Goal: Task Accomplishment & Management: Complete application form

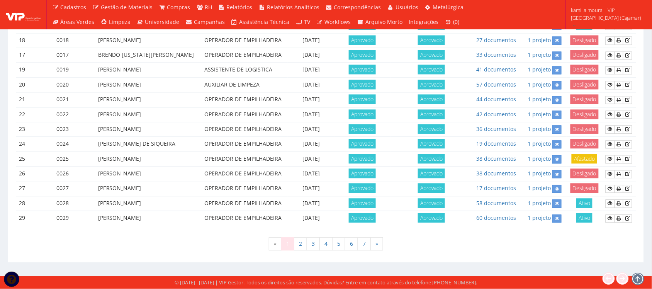
scroll to position [531, 0]
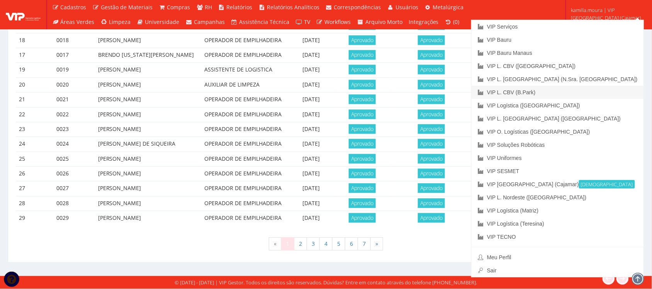
click at [588, 89] on link "VIP L. CBV (B.Park)" at bounding box center [558, 92] width 172 height 13
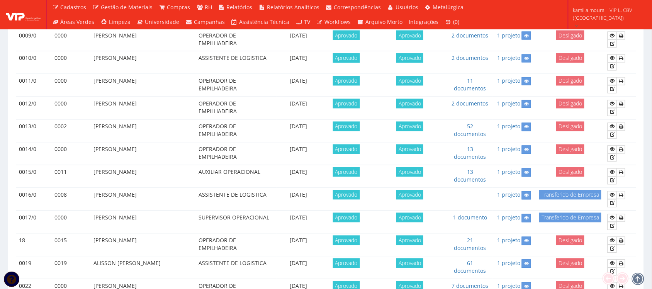
scroll to position [676, 0]
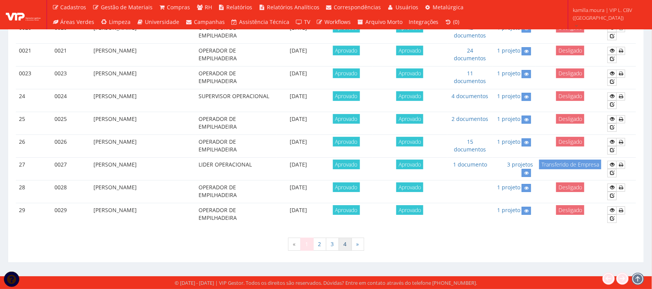
click at [347, 249] on link "4" at bounding box center [345, 244] width 13 height 13
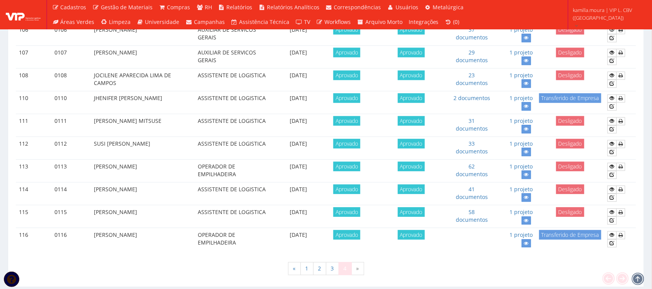
scroll to position [541, 0]
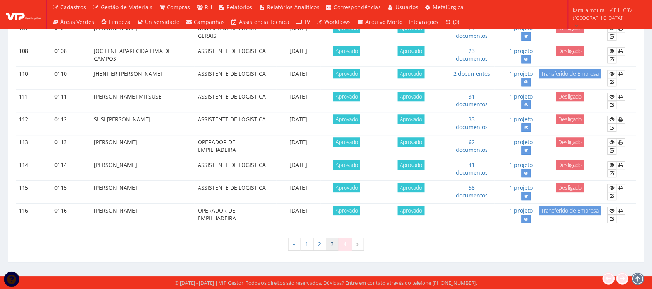
click at [332, 246] on link "3" at bounding box center [332, 244] width 13 height 13
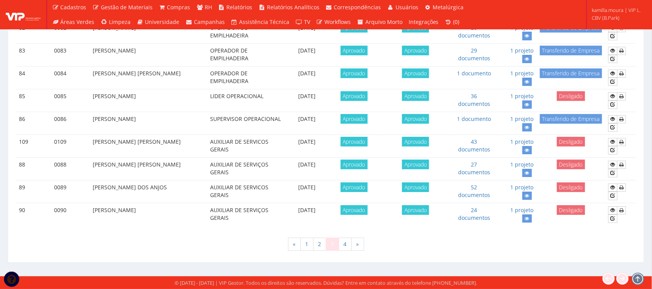
scroll to position [680, 0]
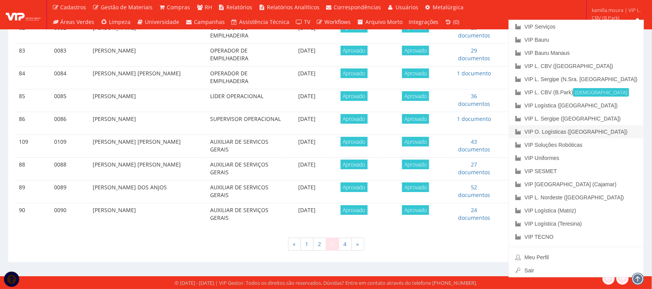
click at [589, 130] on link "VIP O. Logísticas ([GEOGRAPHIC_DATA])" at bounding box center [576, 131] width 135 height 13
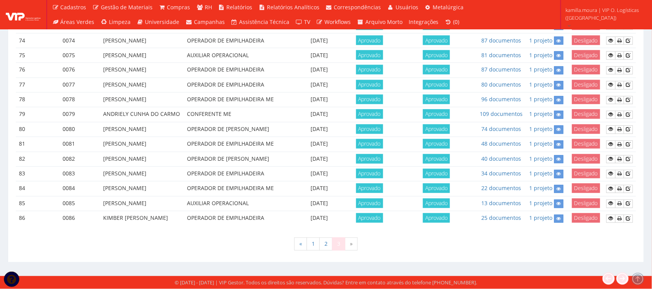
scroll to position [611, 0]
click at [325, 240] on link "2" at bounding box center [326, 244] width 13 height 13
click at [429, 255] on div "« 1 2 3 »" at bounding box center [326, 245] width 621 height 23
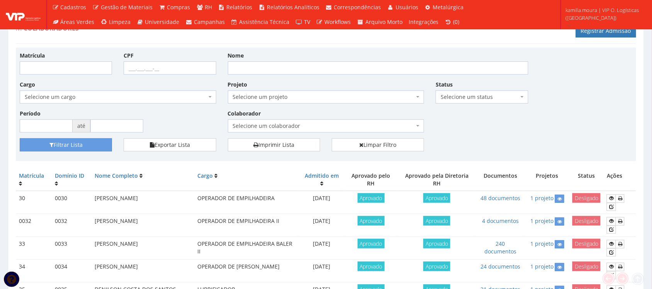
scroll to position [4, 0]
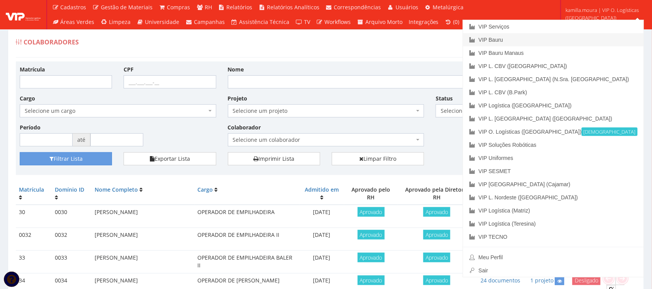
click at [572, 37] on link "VIP Bauru" at bounding box center [553, 39] width 181 height 13
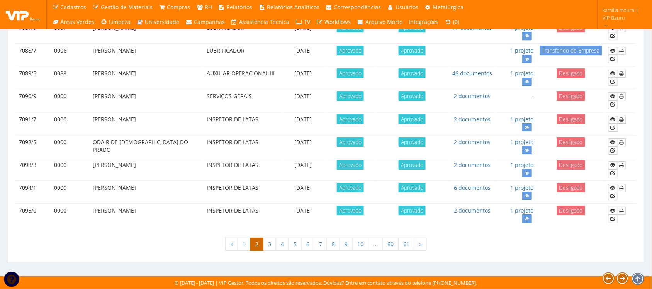
scroll to position [685, 0]
click at [410, 243] on link "61" at bounding box center [406, 244] width 16 height 13
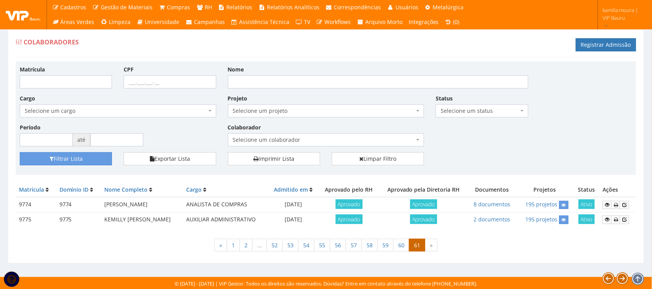
scroll to position [6, 0]
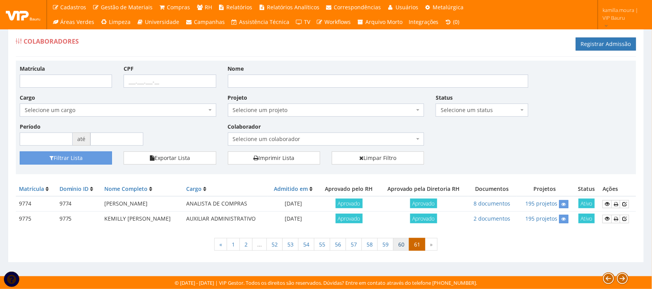
click at [407, 245] on link "60" at bounding box center [401, 244] width 16 height 13
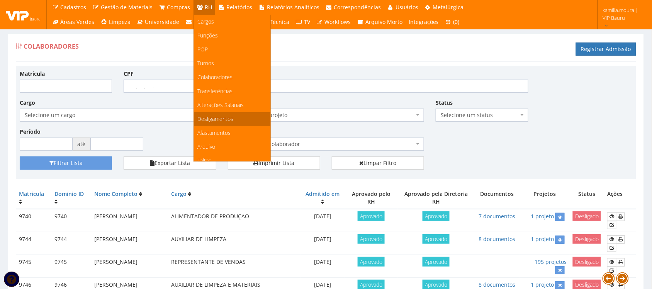
click at [202, 124] on link "Desligamentos" at bounding box center [232, 119] width 77 height 14
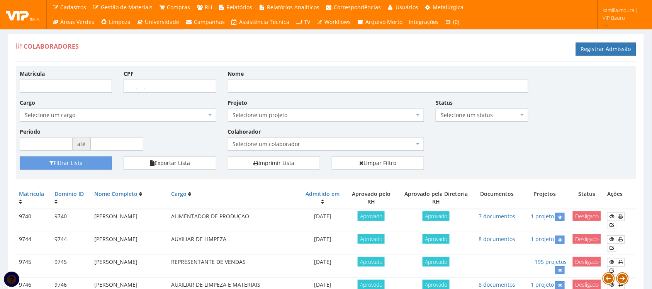
drag, startPoint x: 367, startPoint y: 138, endPoint x: 558, endPoint y: 143, distance: 190.2
click at [509, 147] on div "Matrícula CPF Nome Cargo Selecione um cargo G1225 D0029 - 4110-05 - AGENTE DE A…" at bounding box center [326, 113] width 624 height 87
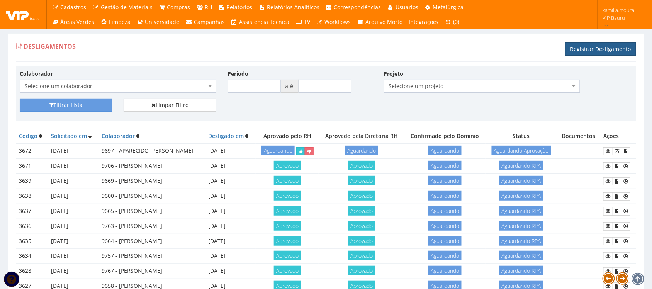
click at [574, 49] on link "Registrar Desligamento" at bounding box center [601, 49] width 71 height 13
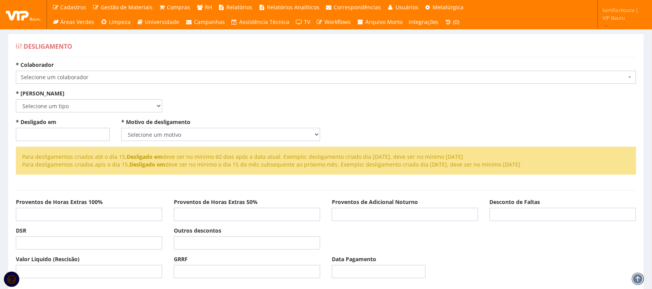
click at [148, 79] on span "Selecione um colaborador" at bounding box center [324, 77] width 606 height 8
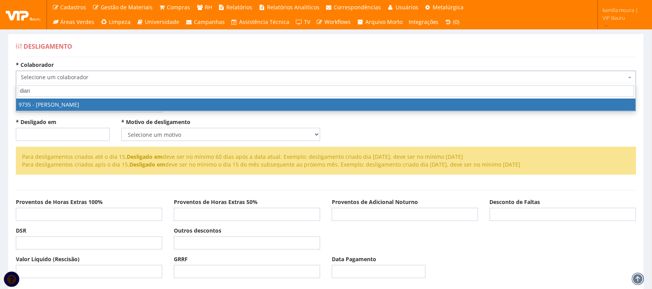
type input "diana"
select select "4010"
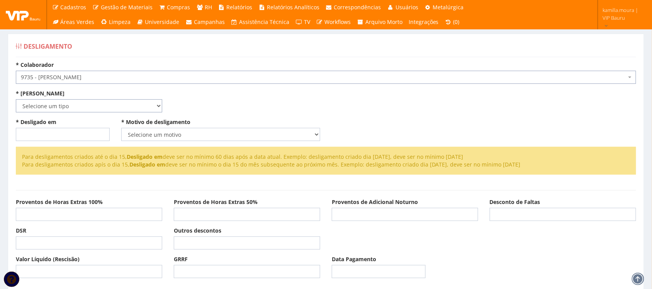
click at [84, 106] on select "Selecione um tipo Indenizado Trabalhando" at bounding box center [89, 105] width 146 height 13
select select "indenizado"
click at [16, 99] on select "Selecione um tipo Indenizado Trabalhando" at bounding box center [89, 105] width 146 height 13
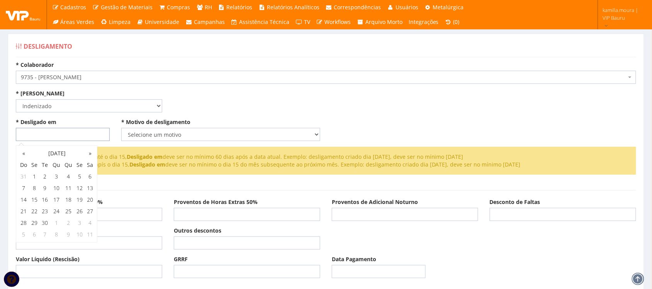
click at [63, 138] on input "* Desligado em" at bounding box center [63, 134] width 94 height 13
type input "[DATE]"
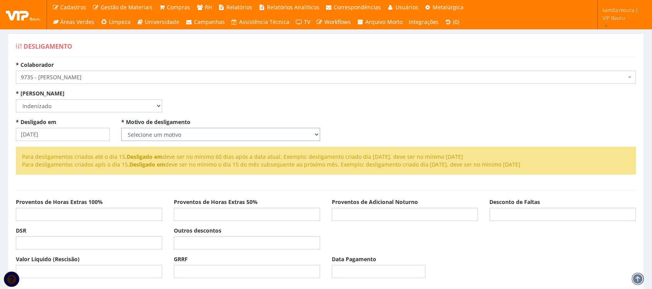
click at [147, 136] on select "Selecione um motivo Com Justa Causa Sem Justa Causa Pedido de Demissão Término …" at bounding box center [220, 134] width 199 height 13
click at [152, 134] on select "Selecione um motivo Com Justa Causa Sem Justa Causa Pedido de Demissão Término …" at bounding box center [220, 134] width 199 height 13
select select "termino_contrato"
click at [121, 128] on select "Selecione um motivo Com Justa Causa Sem Justa Causa Pedido de Demissão Término …" at bounding box center [220, 134] width 199 height 13
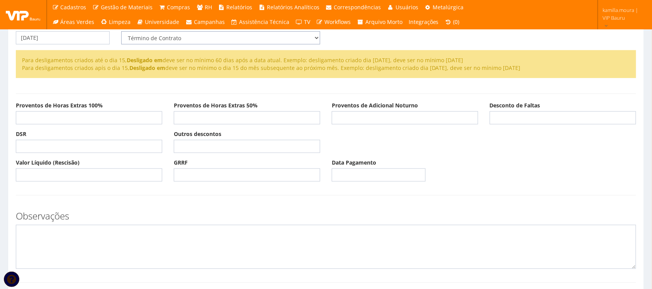
scroll to position [210, 0]
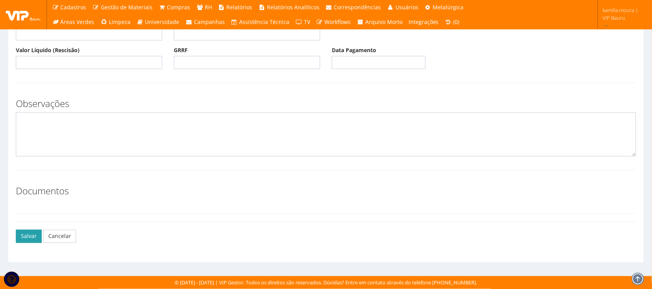
click at [27, 239] on button "Salvar" at bounding box center [29, 236] width 26 height 13
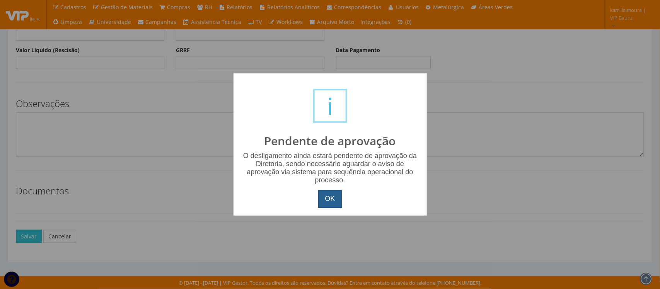
click at [330, 200] on button "OK" at bounding box center [329, 199] width 23 height 18
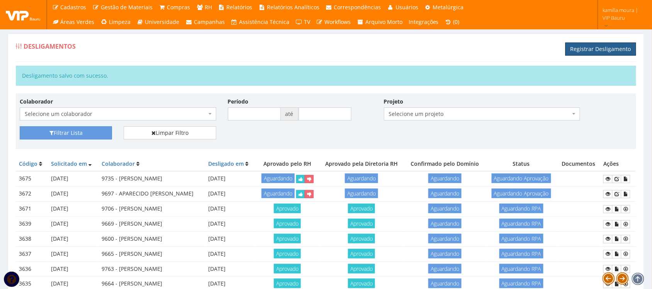
drag, startPoint x: 580, startPoint y: 49, endPoint x: 570, endPoint y: 41, distance: 13.2
click at [580, 49] on link "Registrar Desligamento" at bounding box center [601, 49] width 71 height 13
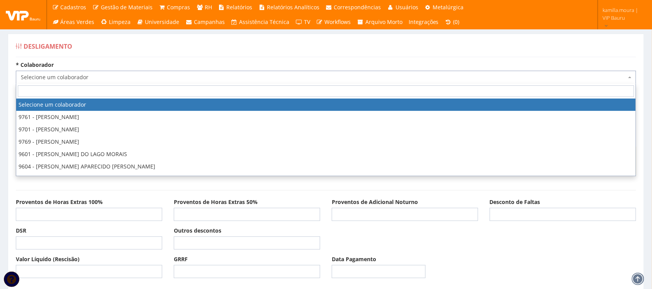
drag, startPoint x: 100, startPoint y: 74, endPoint x: 95, endPoint y: 80, distance: 7.4
click at [100, 75] on span "Selecione um colaborador" at bounding box center [324, 77] width 606 height 8
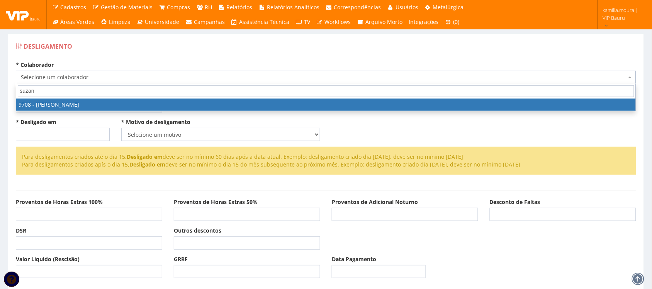
type input "suzana"
select select "3979"
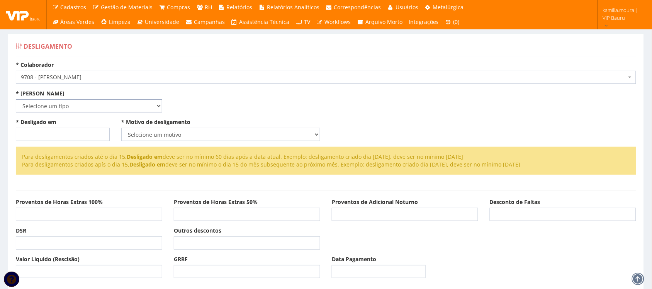
click at [78, 99] on select "Selecione um tipo Indenizado Trabalhando" at bounding box center [89, 105] width 146 height 13
select select "indenizado"
click at [16, 99] on select "Selecione um tipo Indenizado Trabalhando" at bounding box center [89, 105] width 146 height 13
click at [51, 131] on input "* Desligado em" at bounding box center [63, 134] width 94 height 13
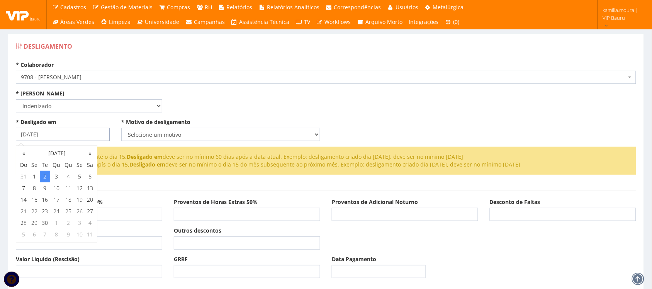
type input "[DATE]"
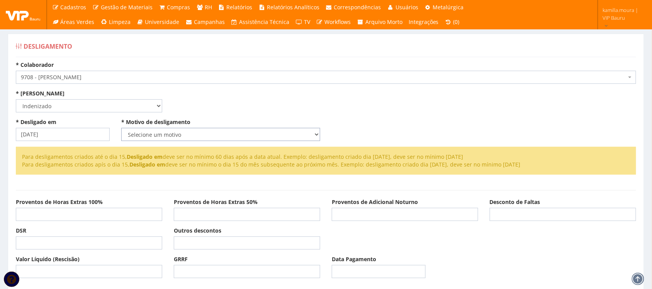
click at [136, 132] on select "Selecione um motivo Com Justa Causa Sem Justa Causa Pedido de Demissão Término …" at bounding box center [220, 134] width 199 height 13
select select "termino_contrato"
click at [121, 128] on select "Selecione um motivo Com Justa Causa Sem Justa Causa Pedido de Demissão Término …" at bounding box center [220, 134] width 199 height 13
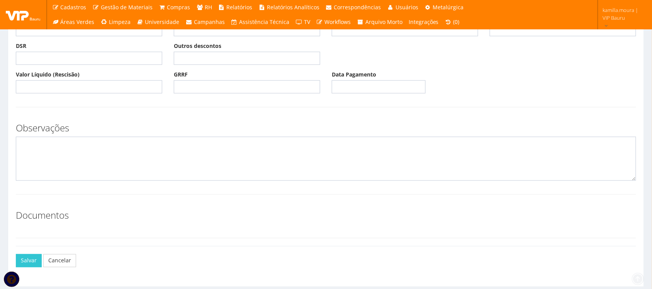
scroll to position [210, 0]
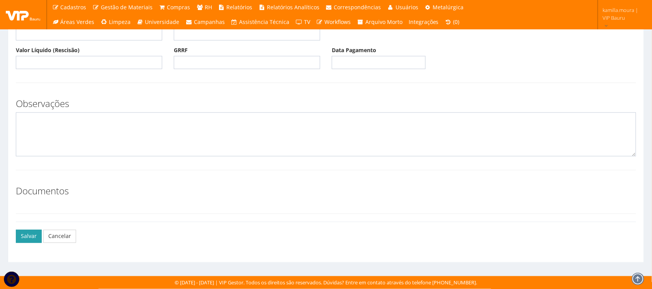
click at [29, 237] on button "Salvar" at bounding box center [29, 236] width 26 height 13
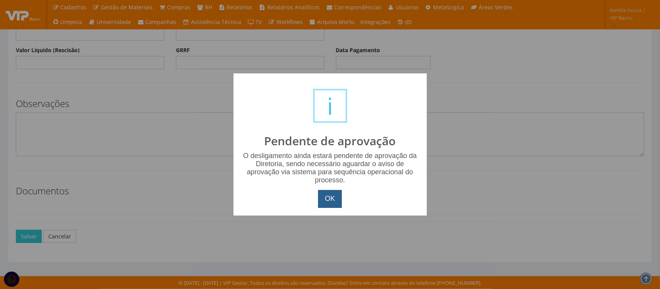
click at [321, 196] on button "OK" at bounding box center [329, 199] width 23 height 18
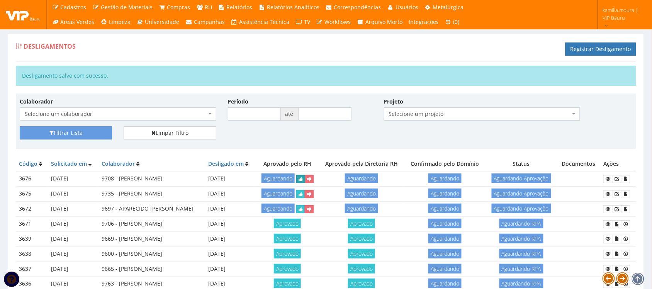
click at [305, 177] on button "submit" at bounding box center [300, 179] width 9 height 8
click at [379, 182] on button "submit" at bounding box center [375, 179] width 9 height 8
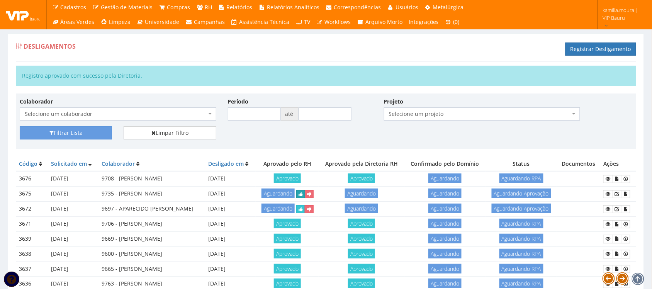
click at [305, 198] on button "submit" at bounding box center [300, 194] width 9 height 8
click at [379, 192] on button "submit" at bounding box center [375, 194] width 9 height 8
drag, startPoint x: 320, startPoint y: 211, endPoint x: 355, endPoint y: 38, distance: 177.0
click at [305, 211] on button "submit" at bounding box center [300, 209] width 9 height 8
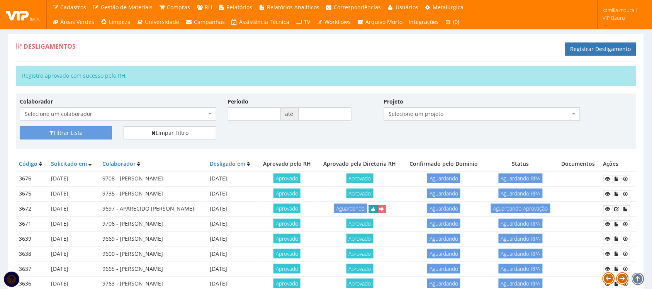
click at [378, 210] on button "submit" at bounding box center [373, 209] width 9 height 8
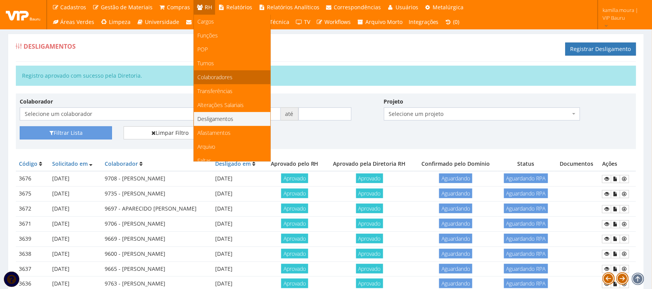
click at [213, 78] on span "Colaboradores" at bounding box center [215, 76] width 35 height 7
